Goal: Find specific page/section: Find specific page/section

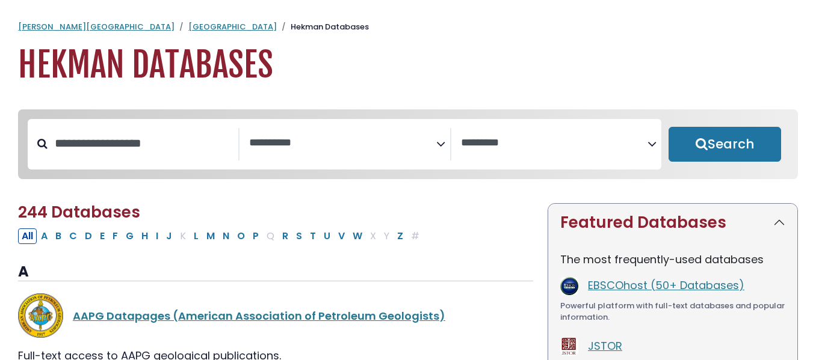
select select "Database Subject Filter"
select select "Database Vendors Filter"
click at [215, 128] on div "Search filters" at bounding box center [143, 143] width 191 height 31
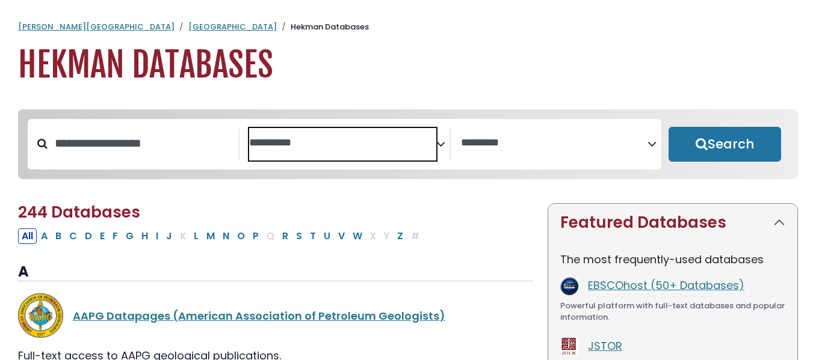
click at [338, 137] on textarea "Search" at bounding box center [342, 143] width 187 height 13
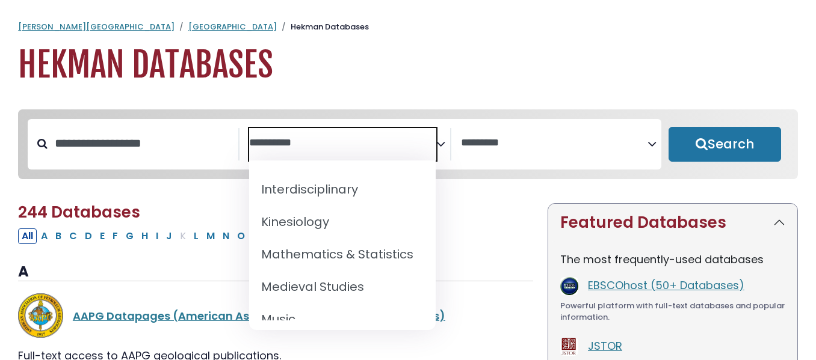
scroll to position [815, 0]
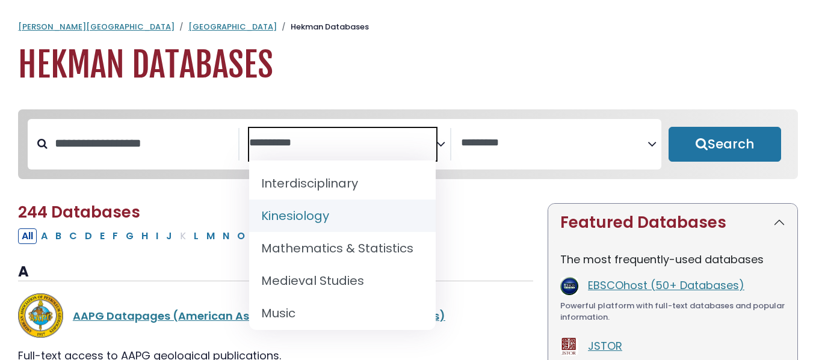
select select "*****"
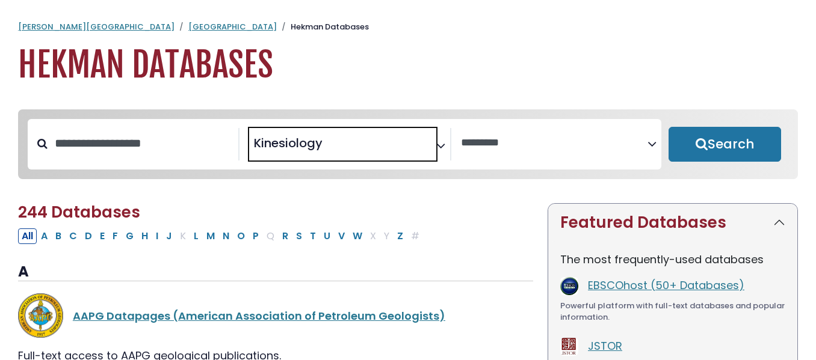
scroll to position [407, 0]
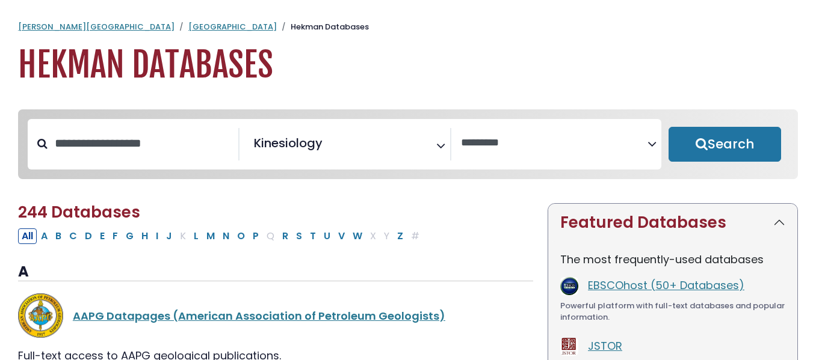
click at [443, 149] on icon "Search filters" at bounding box center [440, 144] width 9 height 18
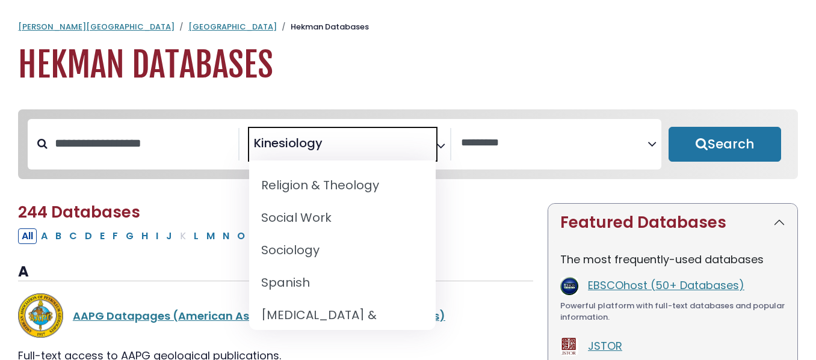
scroll to position [1233, 0]
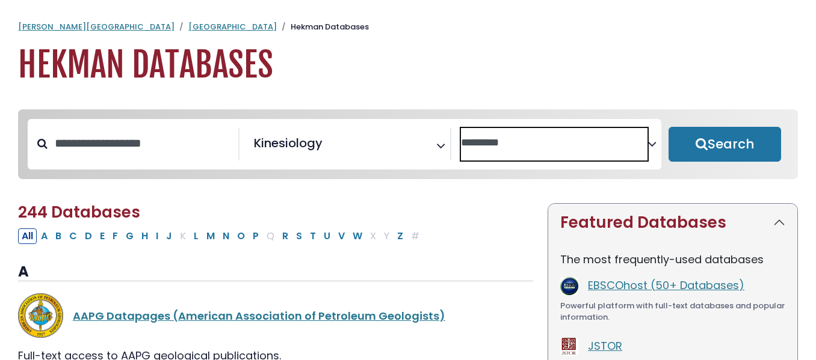
click at [579, 135] on span "Search filters" at bounding box center [554, 141] width 187 height 15
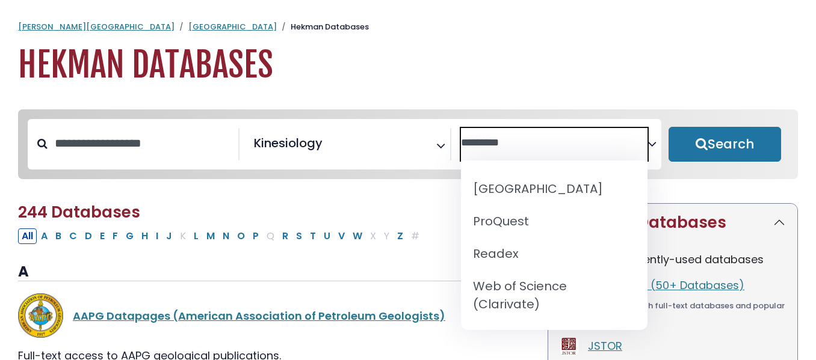
scroll to position [0, 0]
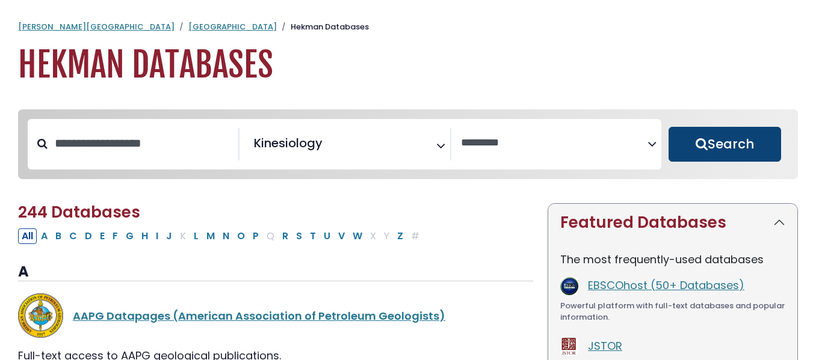
click at [722, 147] on button "Search" at bounding box center [725, 144] width 113 height 35
select select "Database Vendors Filter"
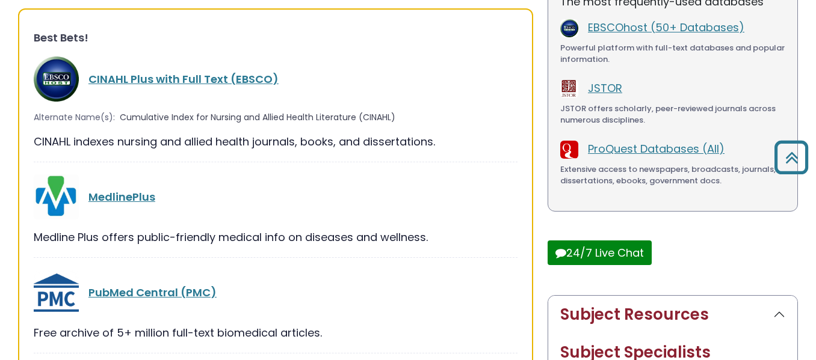
scroll to position [265, 0]
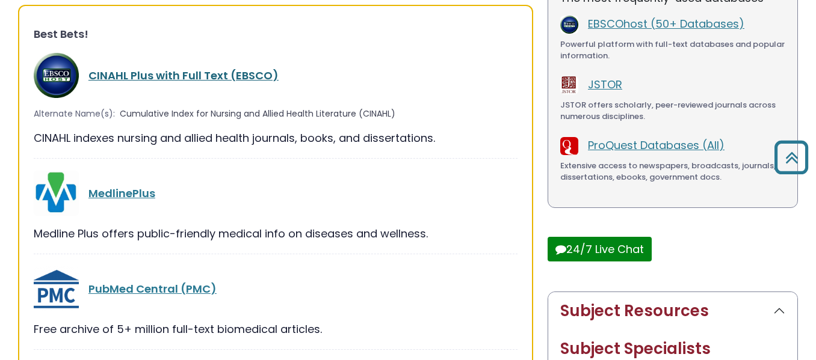
click at [229, 75] on link "CINAHL Plus with Full Text (EBSCO)" at bounding box center [183, 75] width 190 height 15
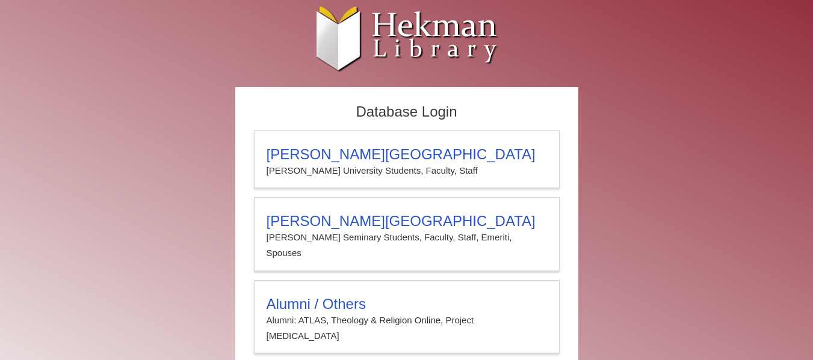
scroll to position [23, 0]
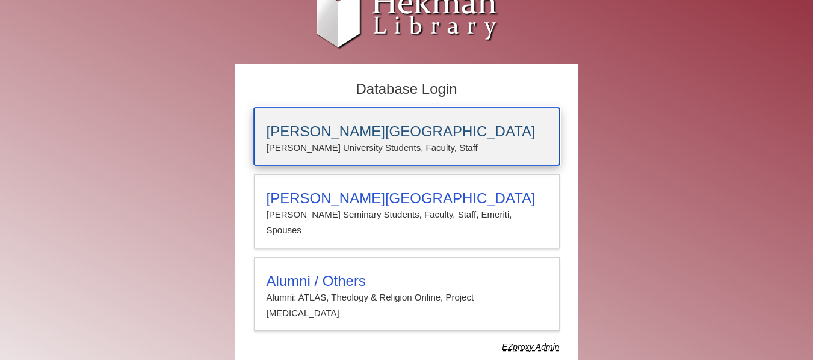
click at [351, 138] on h3 "[PERSON_NAME][GEOGRAPHIC_DATA]" at bounding box center [407, 131] width 280 height 17
